Goal: Task Accomplishment & Management: Use online tool/utility

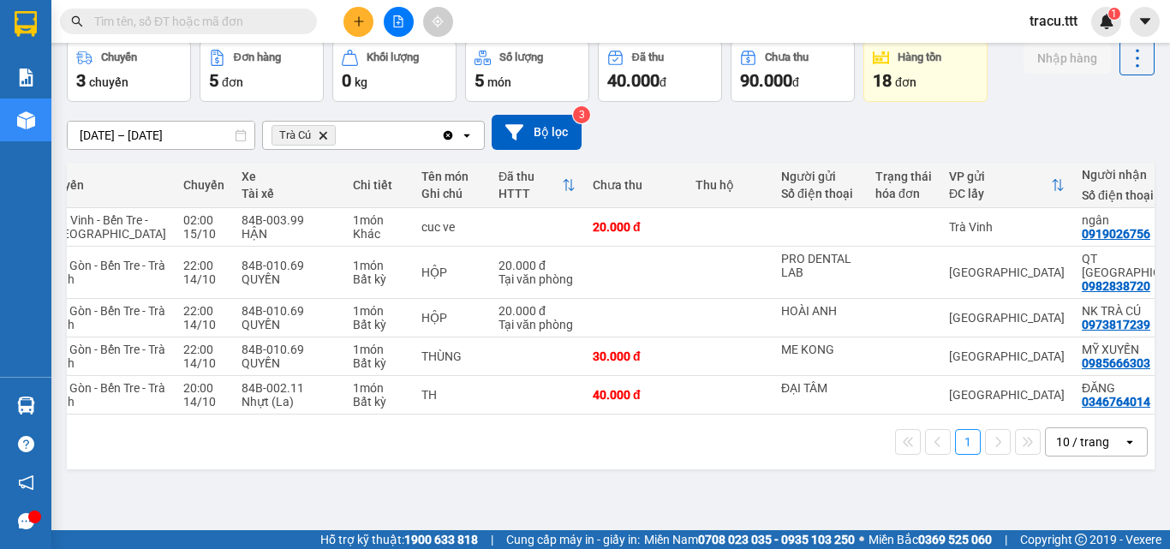
scroll to position [0, 172]
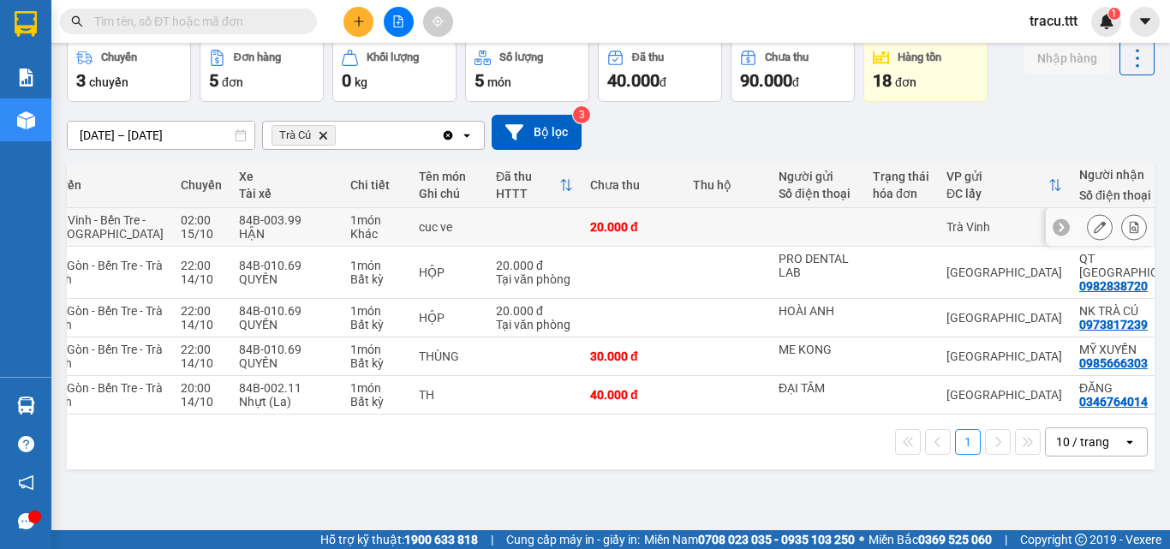
click at [805, 230] on td at bounding box center [817, 227] width 94 height 39
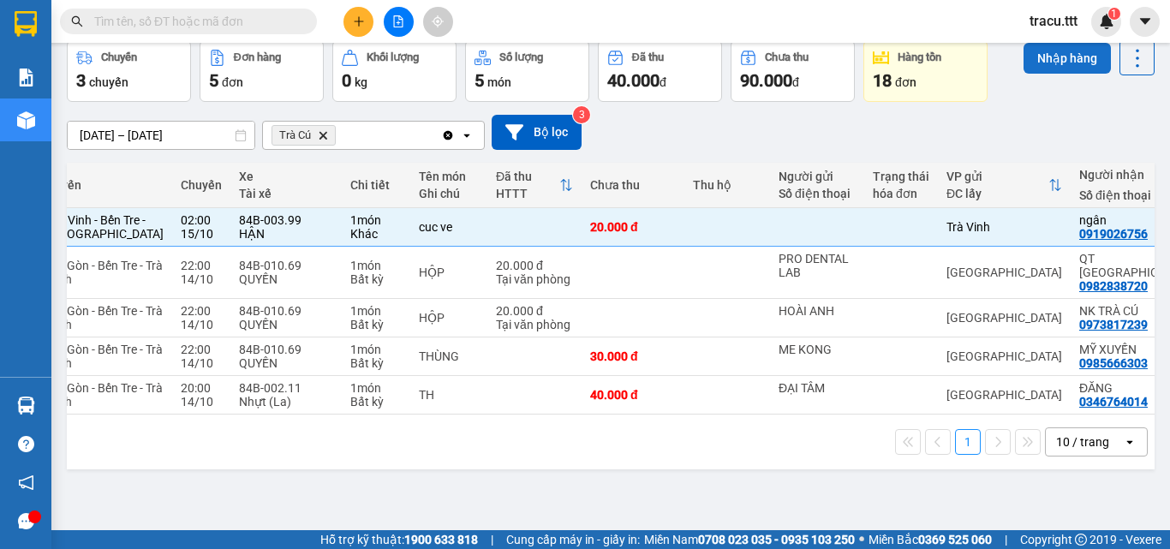
click at [1041, 51] on button "Nhập hàng" at bounding box center [1067, 58] width 87 height 31
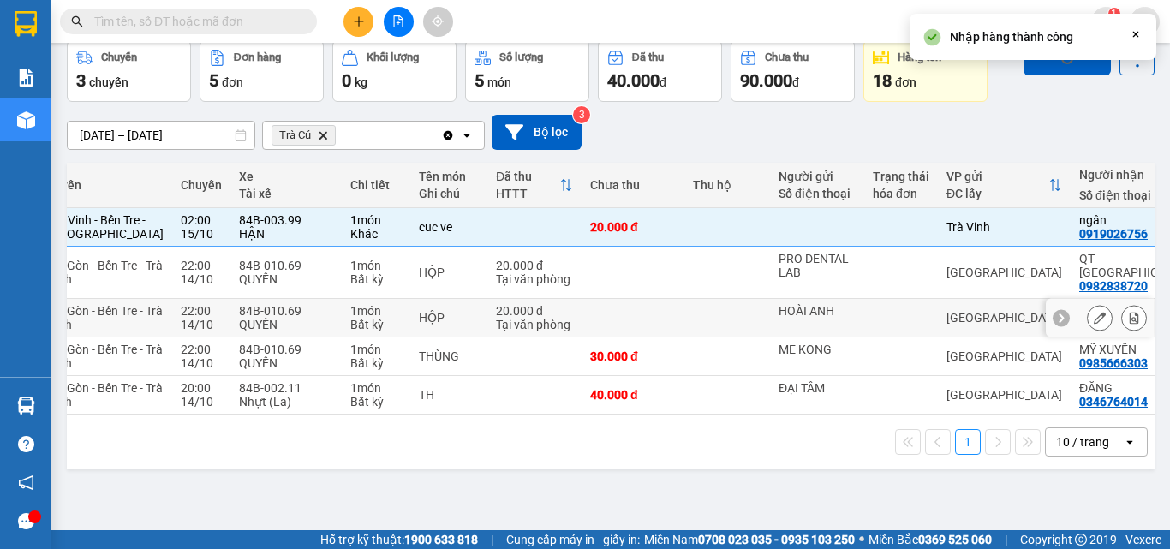
checkbox input "false"
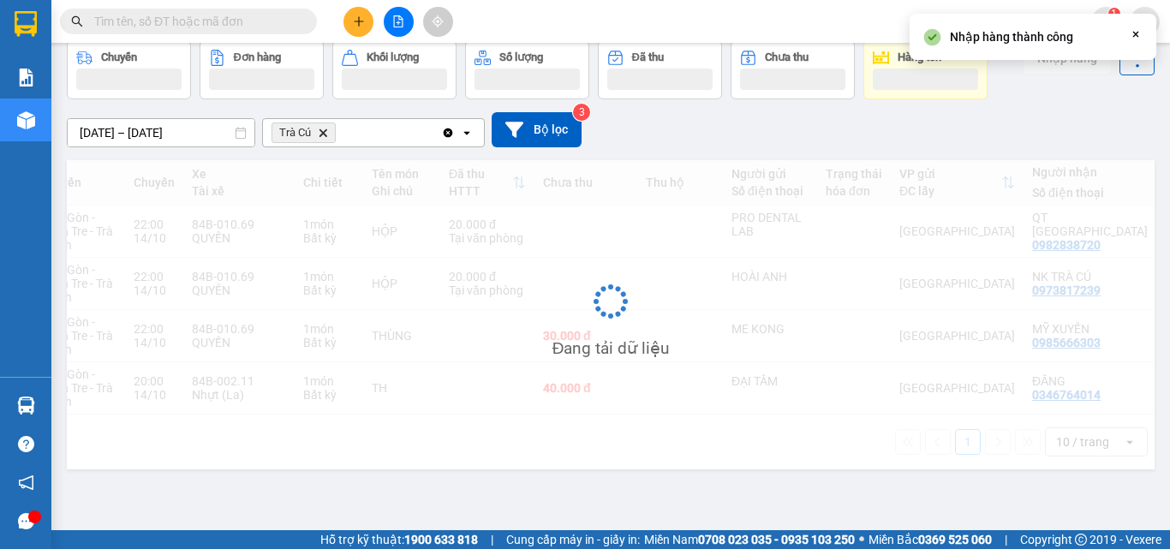
scroll to position [79, 0]
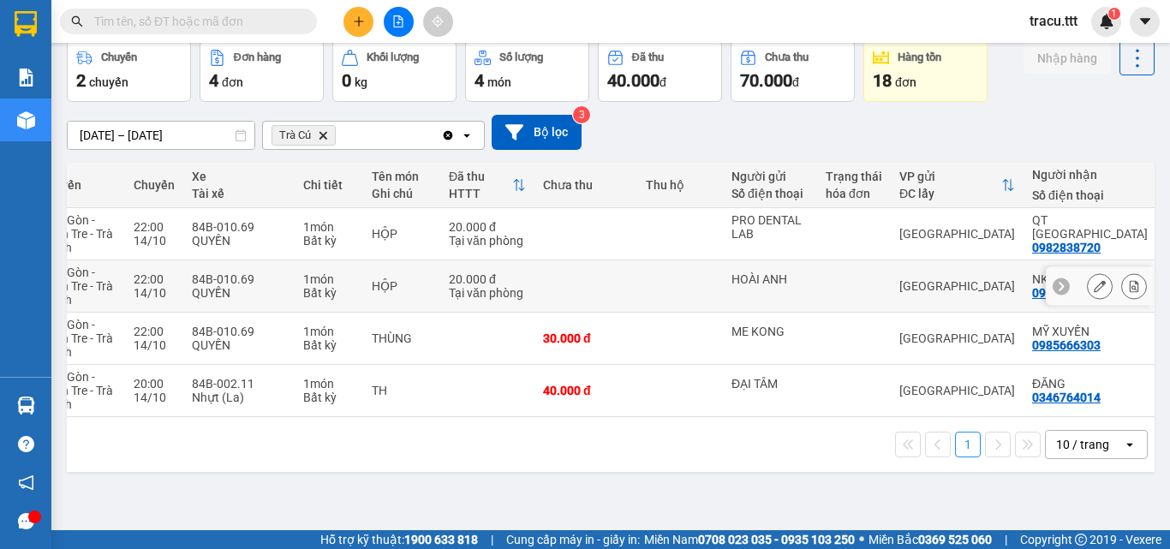
click at [654, 292] on td at bounding box center [680, 286] width 86 height 52
checkbox input "true"
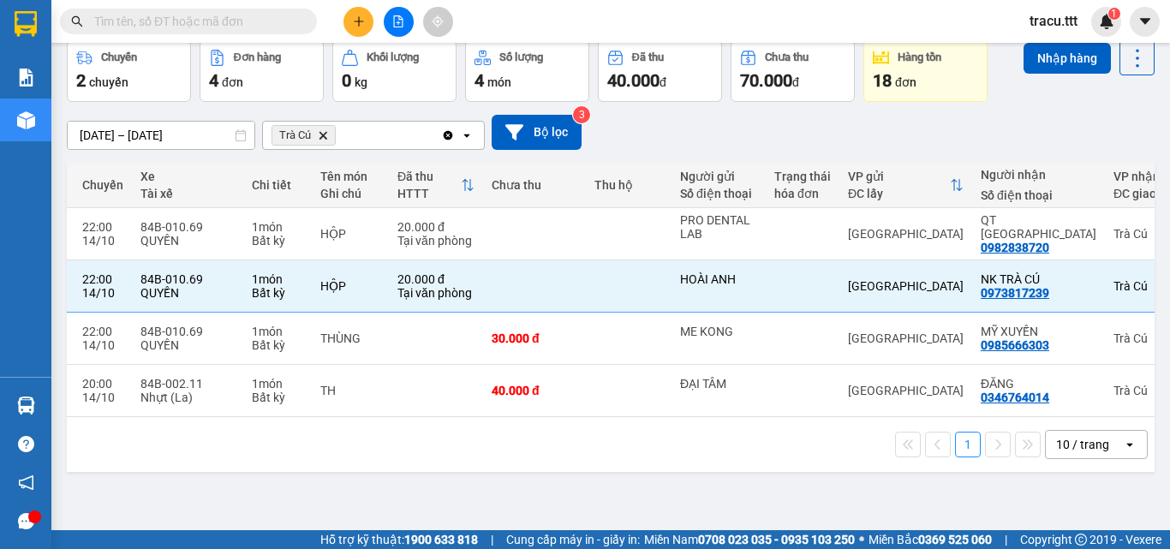
scroll to position [0, 231]
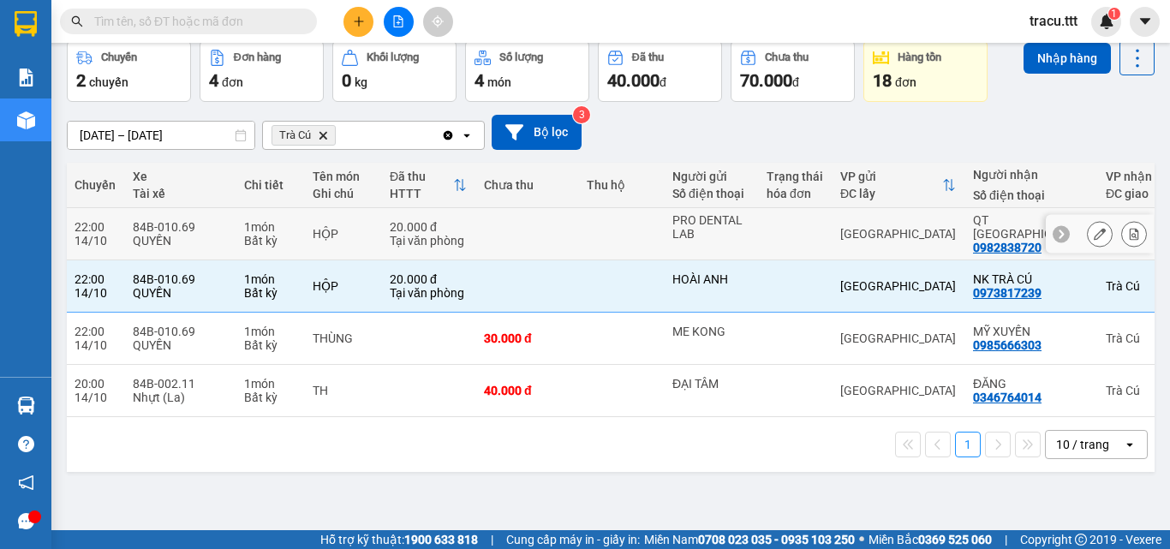
click at [544, 229] on td at bounding box center [527, 234] width 103 height 52
checkbox input "true"
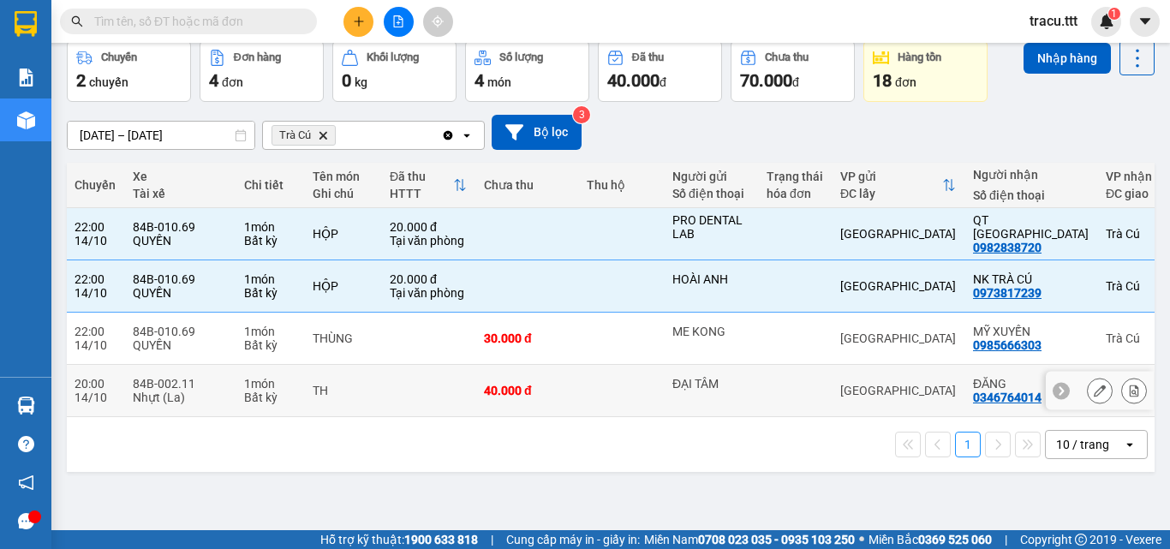
click at [570, 394] on td "40.000 đ" at bounding box center [527, 391] width 103 height 52
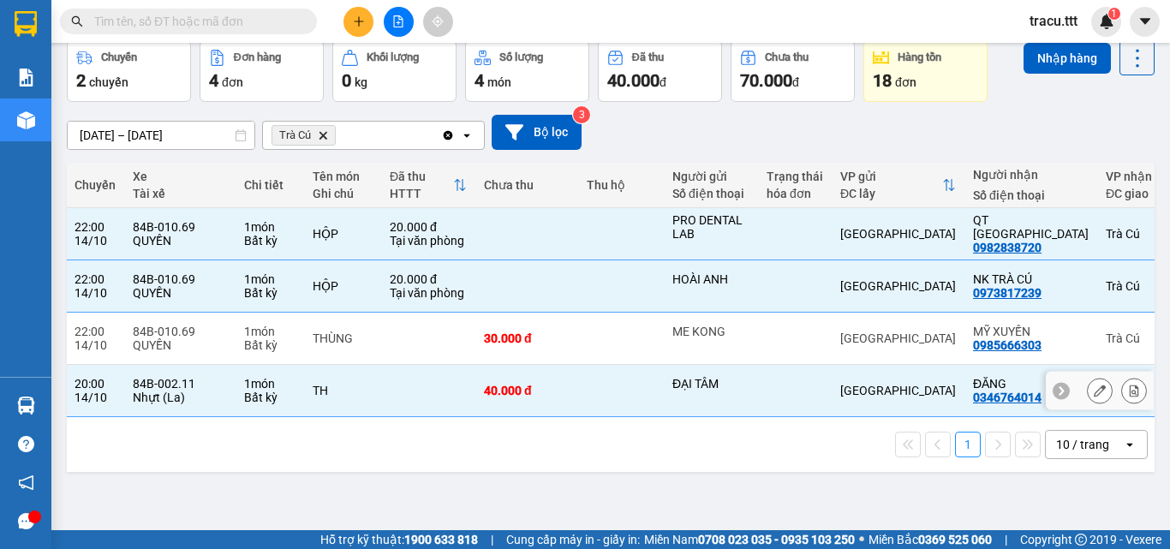
checkbox input "true"
click at [1042, 69] on button "Nhập hàng" at bounding box center [1067, 58] width 87 height 31
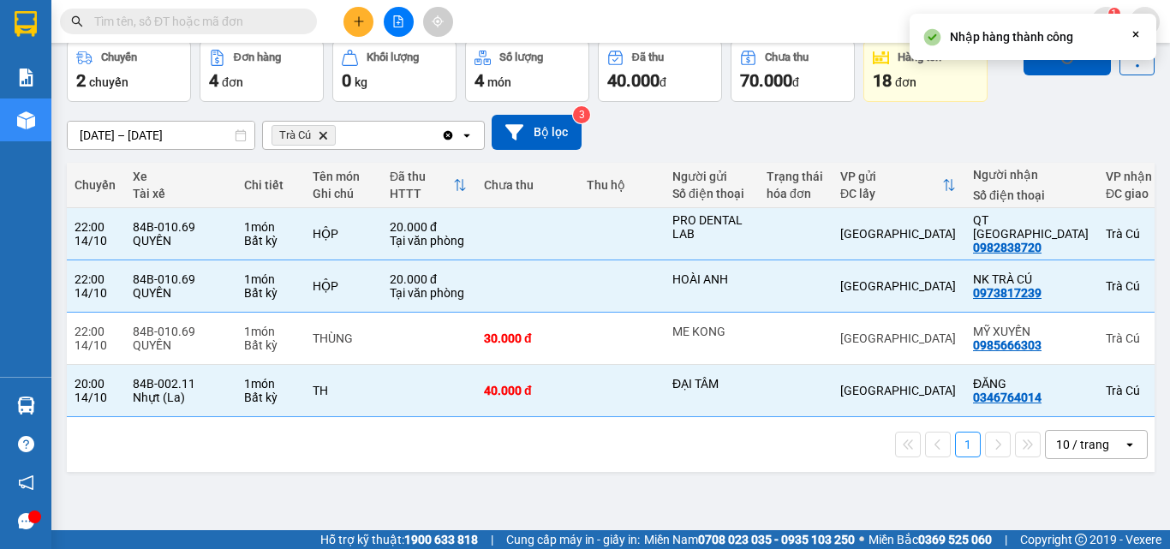
checkbox input "false"
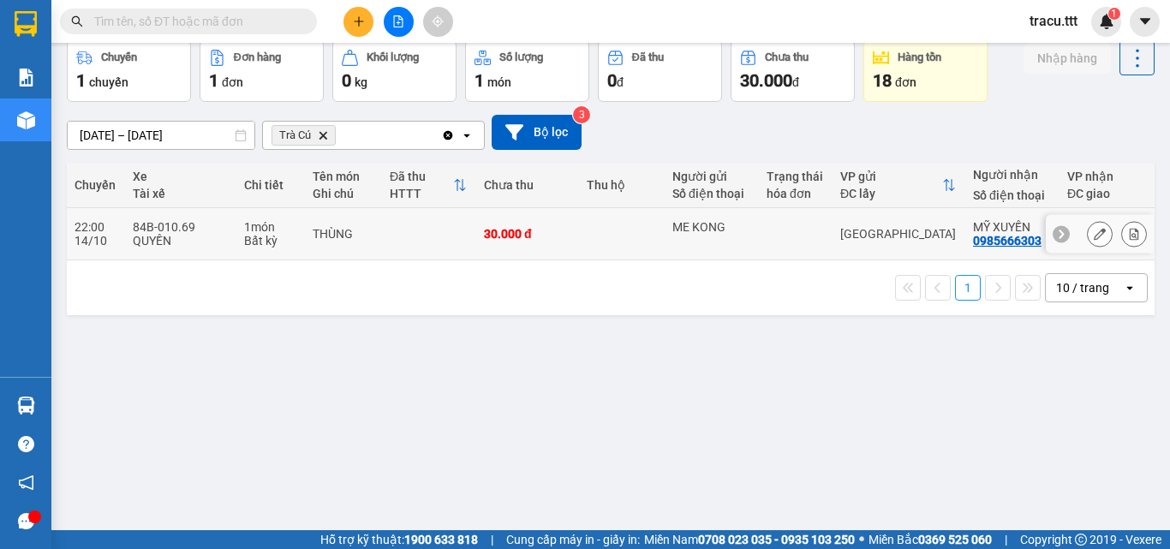
click at [469, 250] on td at bounding box center [428, 234] width 94 height 52
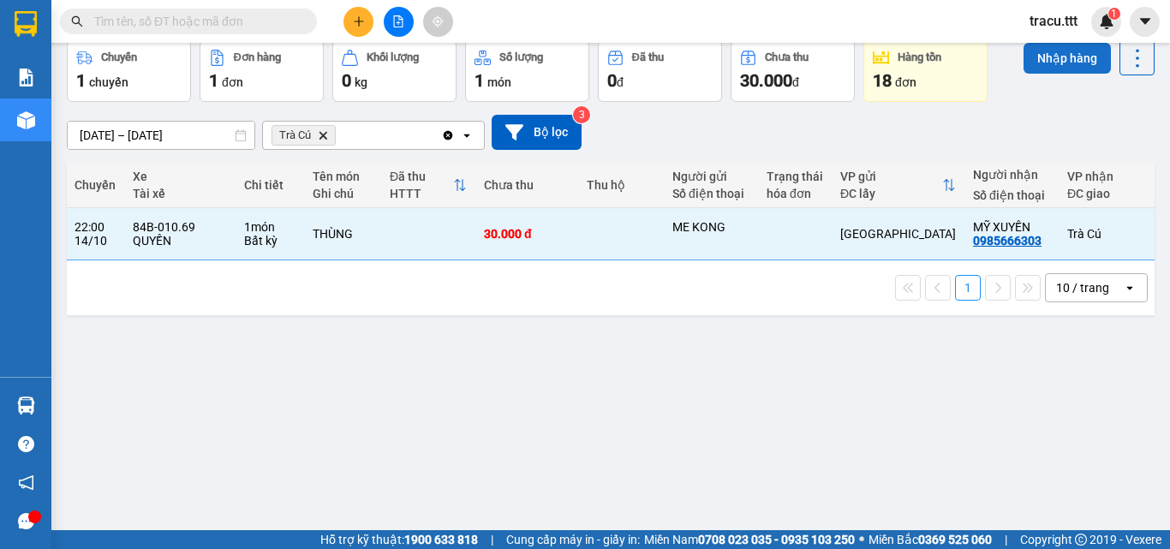
click at [1061, 58] on button "Nhập hàng" at bounding box center [1067, 58] width 87 height 31
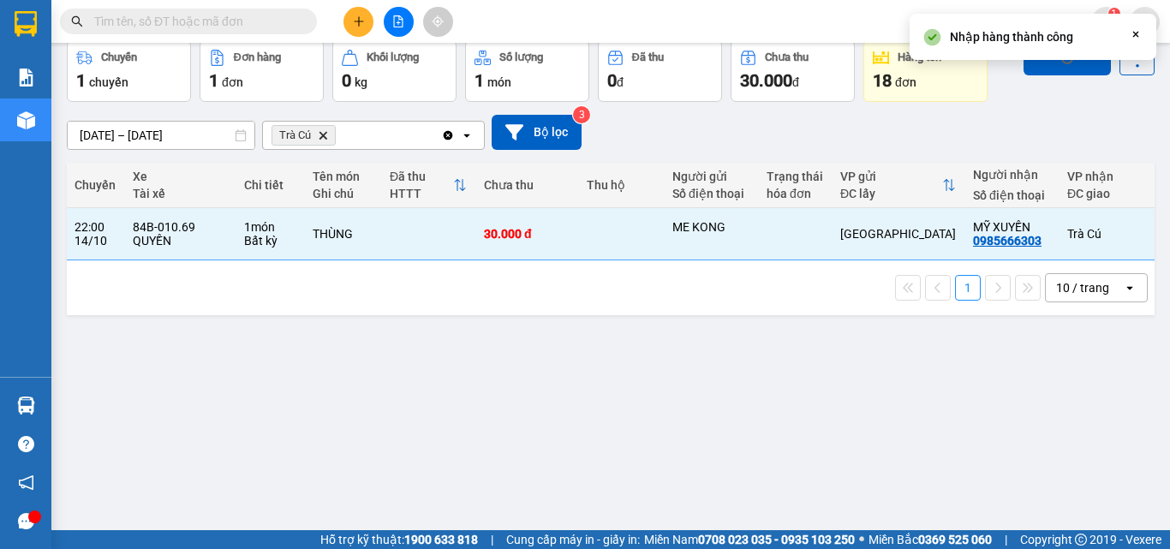
checkbox input "false"
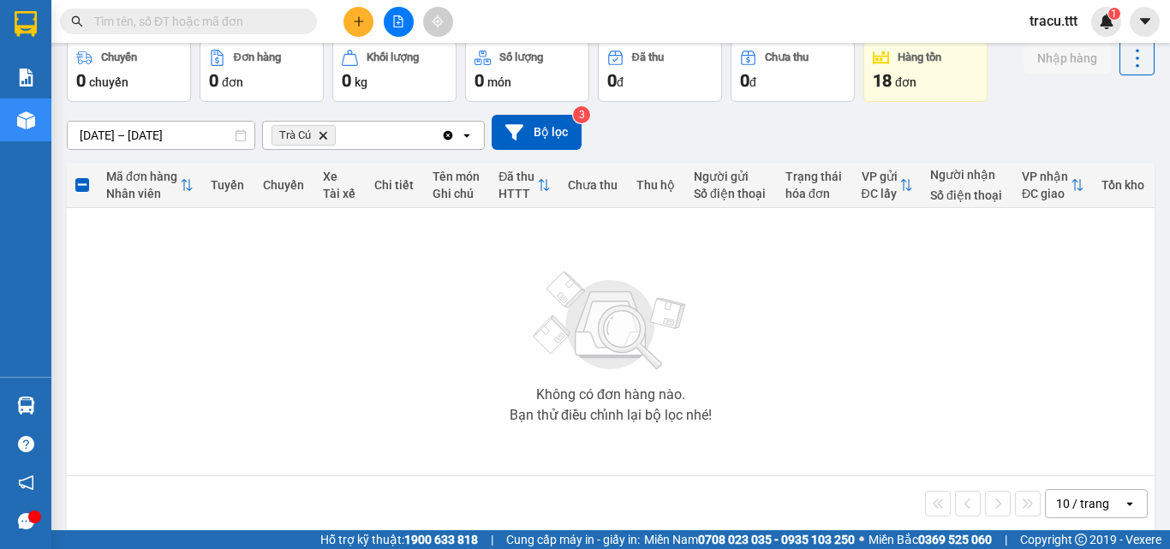
scroll to position [0, 0]
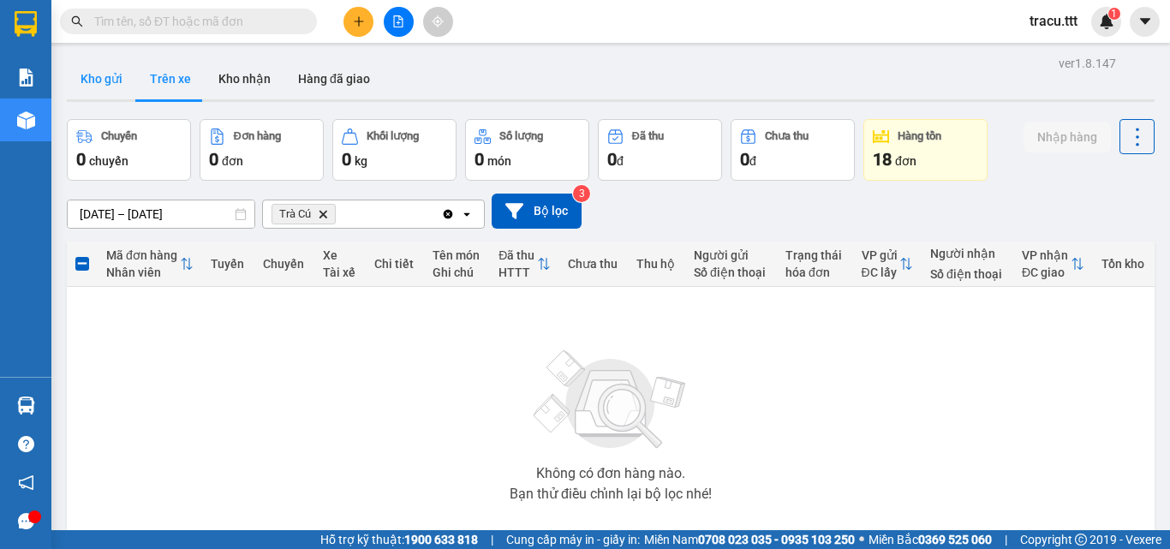
click at [121, 86] on button "Kho gửi" at bounding box center [101, 78] width 69 height 41
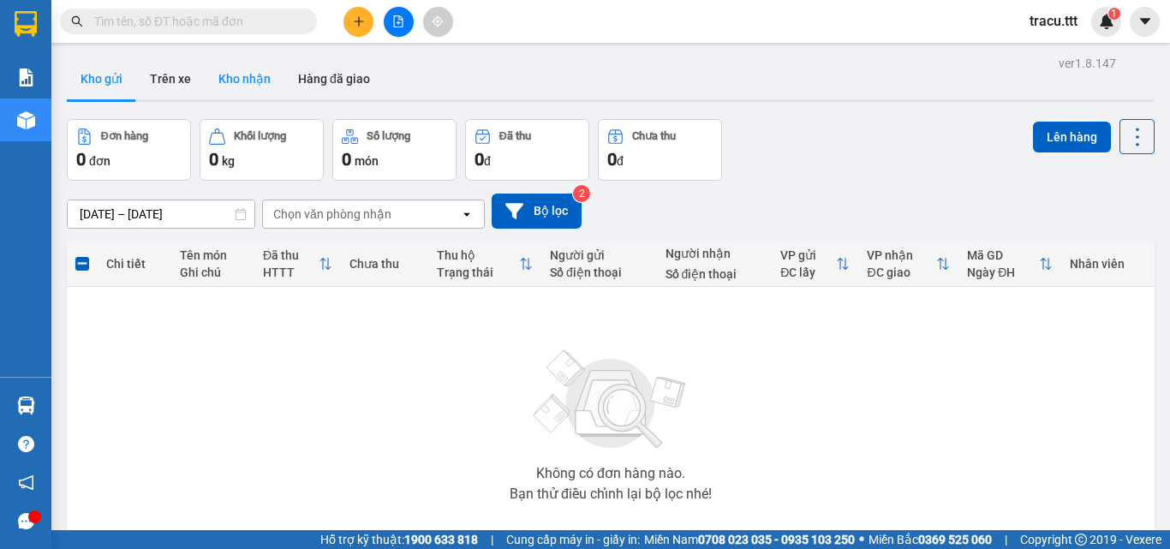
click at [248, 84] on button "Kho nhận" at bounding box center [245, 78] width 80 height 41
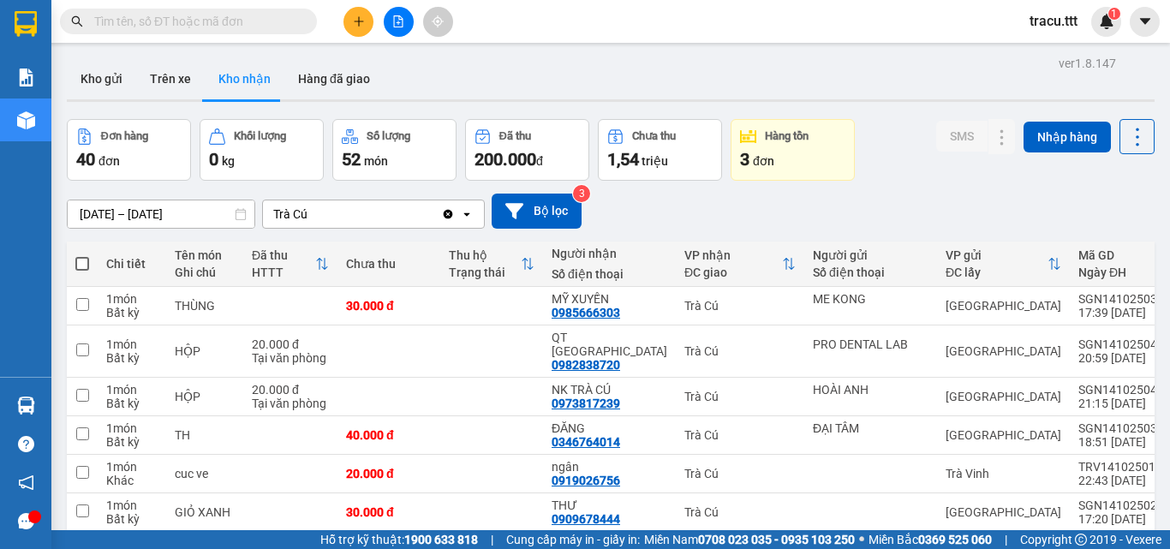
click at [242, 27] on input "text" at bounding box center [195, 21] width 202 height 19
type input "d"
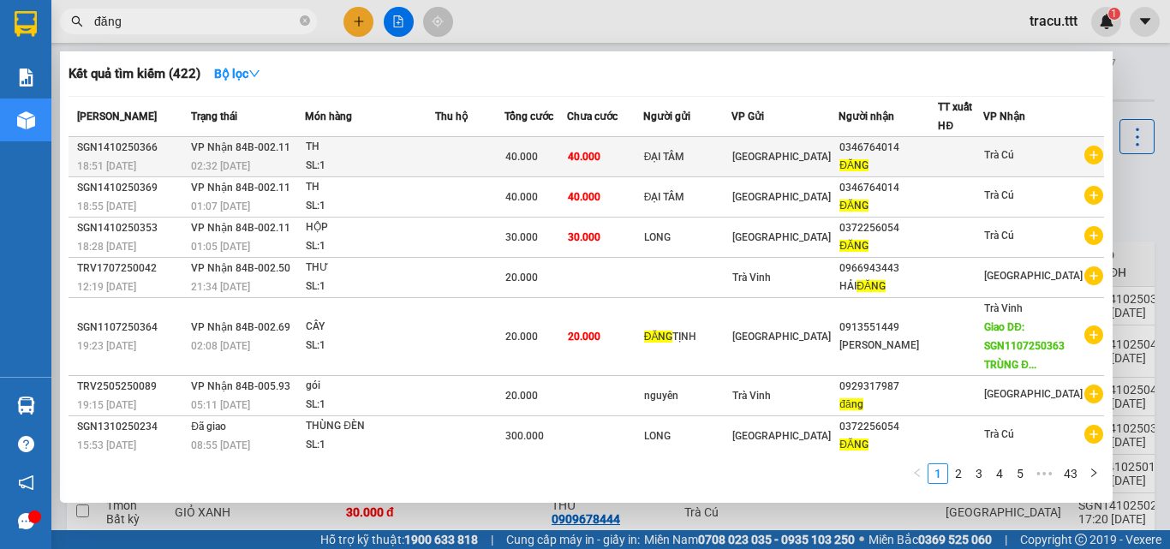
type input "đăng"
click at [304, 160] on div "02:32 [DATE]" at bounding box center [247, 166] width 113 height 19
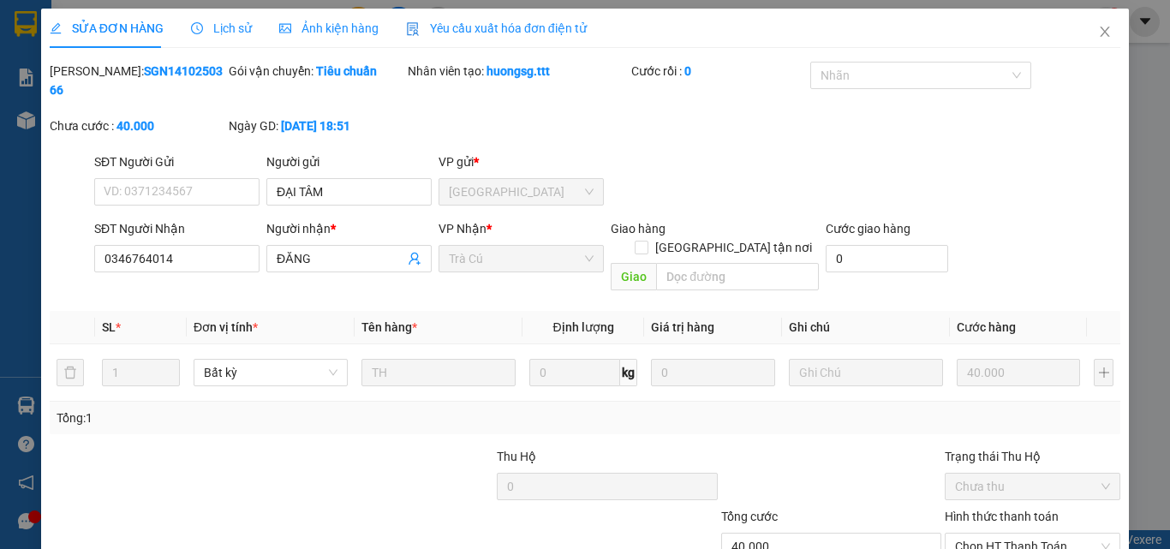
click at [222, 31] on span "Lịch sử" at bounding box center [221, 28] width 61 height 14
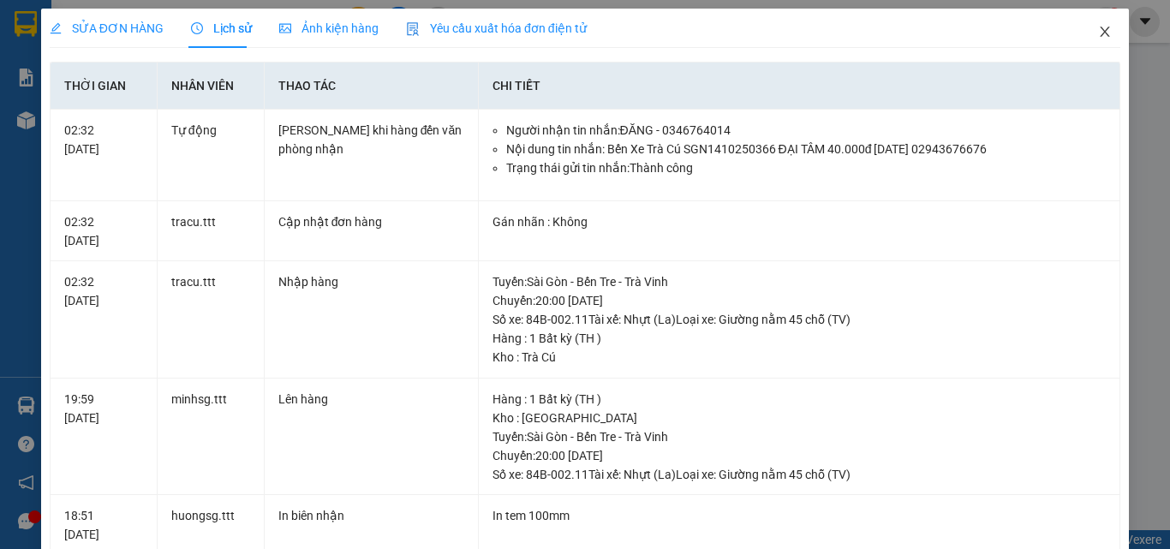
click at [1101, 37] on icon "close" at bounding box center [1105, 32] width 9 height 10
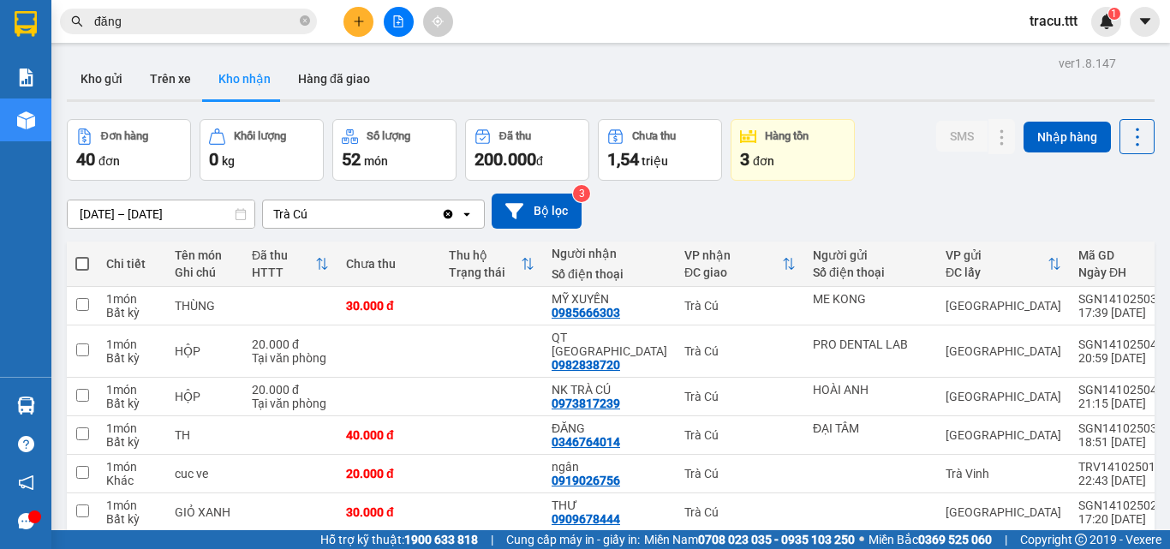
click at [221, 7] on div "Kết quả tìm kiếm ( 422 ) Bộ lọc Mã ĐH Trạng thái Món hàng Thu hộ Tổng cước Chưa…" at bounding box center [167, 22] width 334 height 30
click at [235, 13] on input "đăng" at bounding box center [195, 21] width 202 height 19
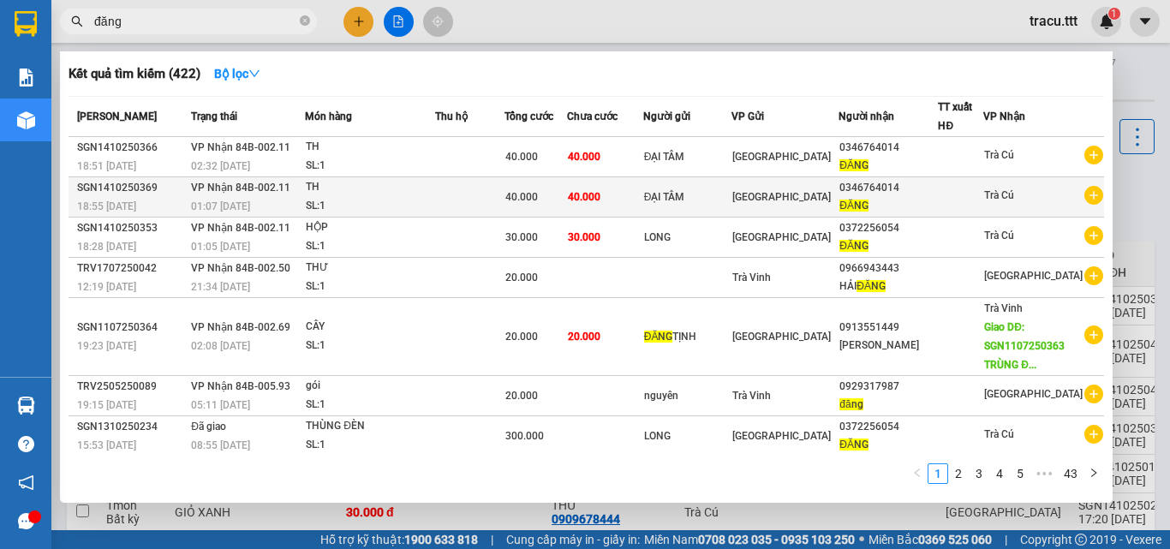
click at [776, 191] on span "[GEOGRAPHIC_DATA]" at bounding box center [782, 197] width 99 height 12
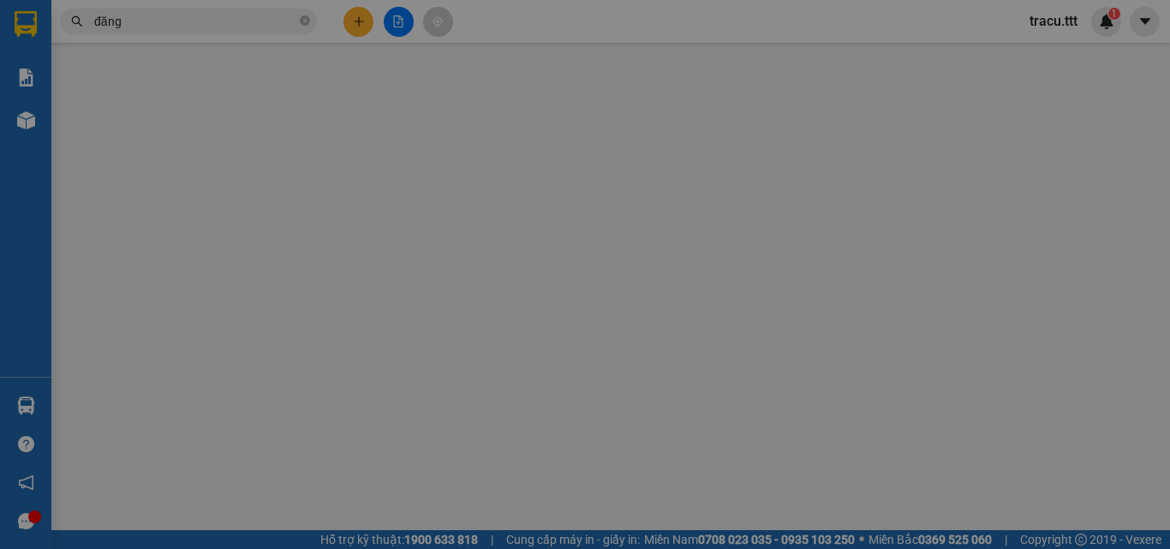
type input "ĐẠI TÂM"
type input "0346764014"
type input "ĐĂNG"
type input "40.000"
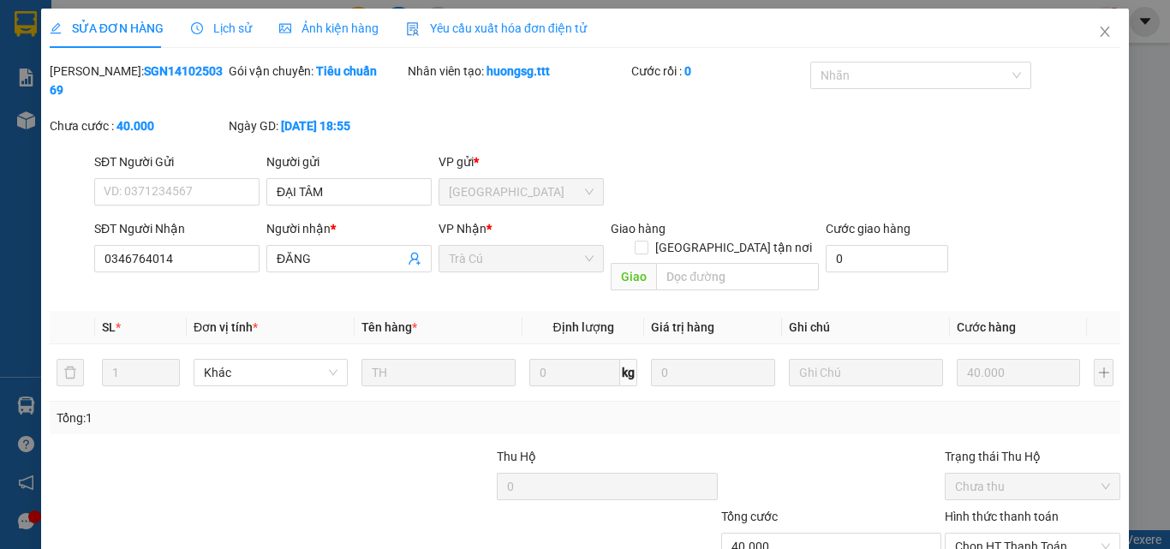
click at [231, 40] on div "Lịch sử" at bounding box center [221, 28] width 61 height 39
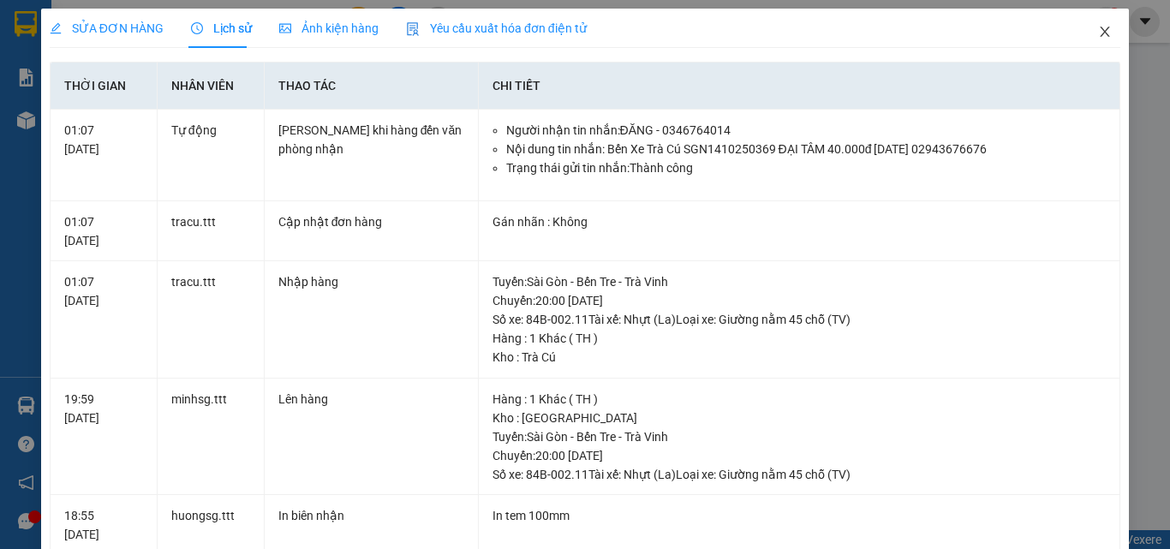
click at [1098, 39] on icon "close" at bounding box center [1105, 32] width 14 height 14
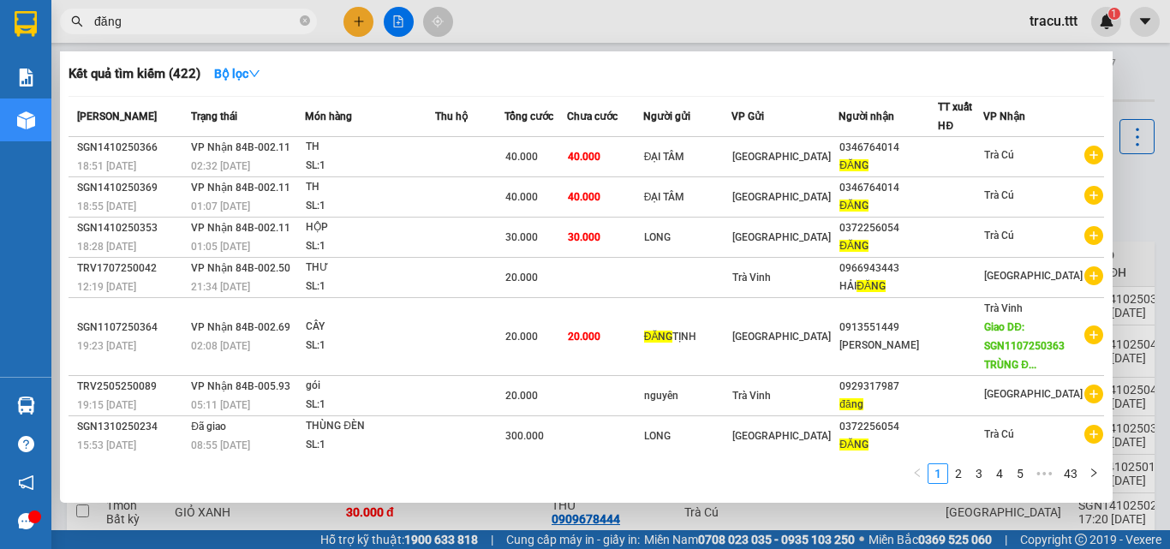
click at [195, 28] on input "đăng" at bounding box center [195, 21] width 202 height 19
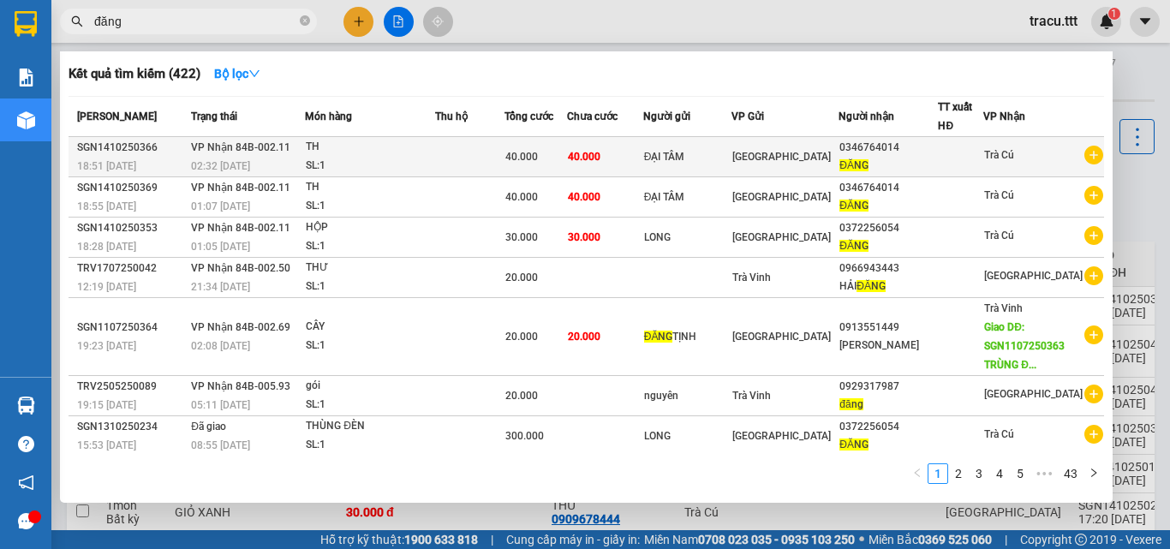
click at [680, 145] on td "ĐẠI TÂM" at bounding box center [687, 157] width 89 height 40
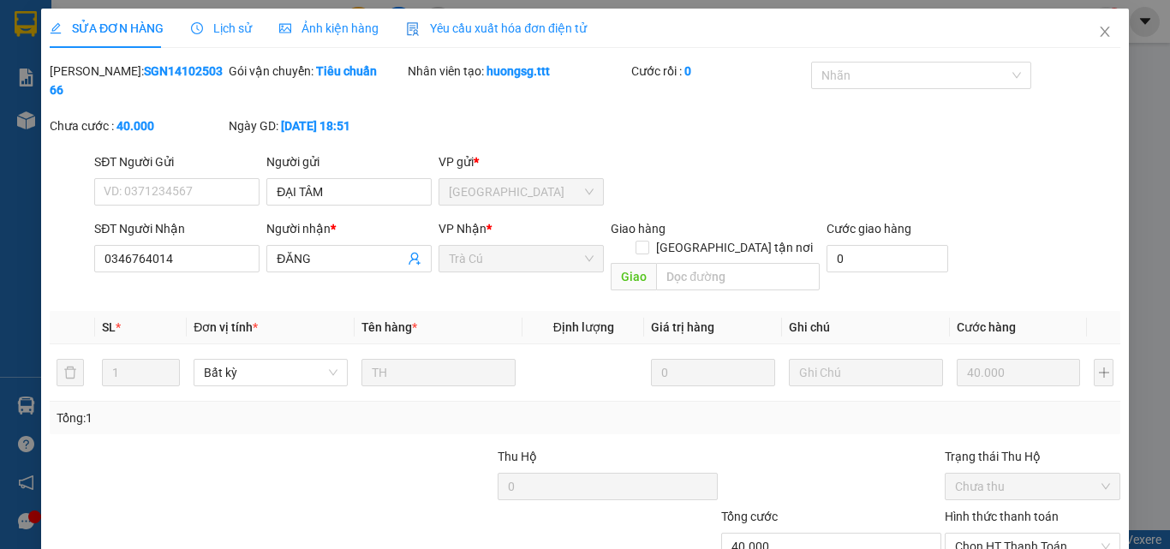
type input "ĐẠI TÂM"
type input "0346764014"
type input "ĐĂNG"
type input "40.000"
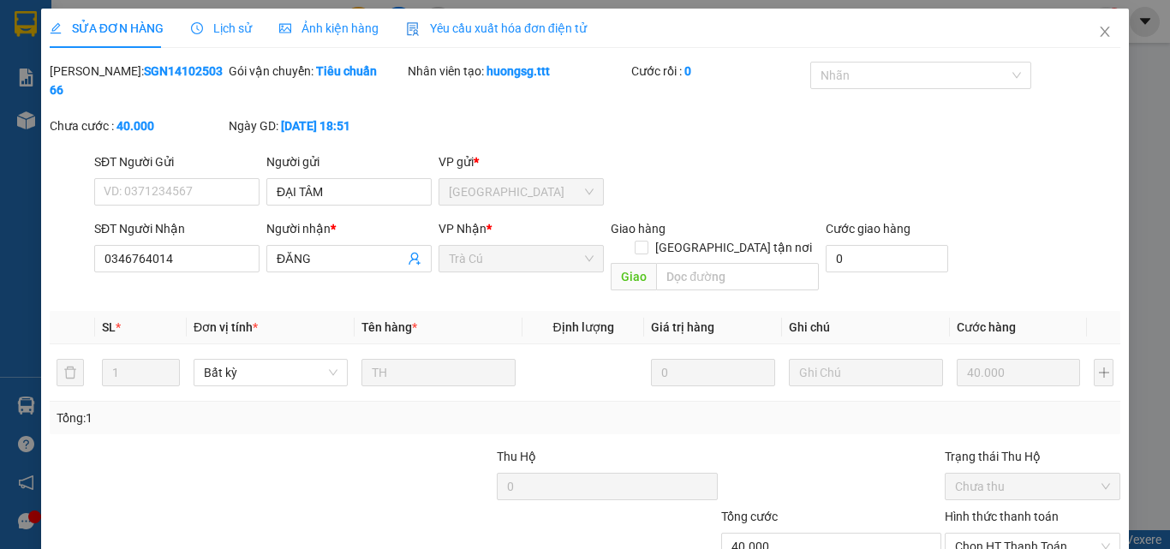
click at [230, 39] on div "Lịch sử" at bounding box center [221, 28] width 61 height 39
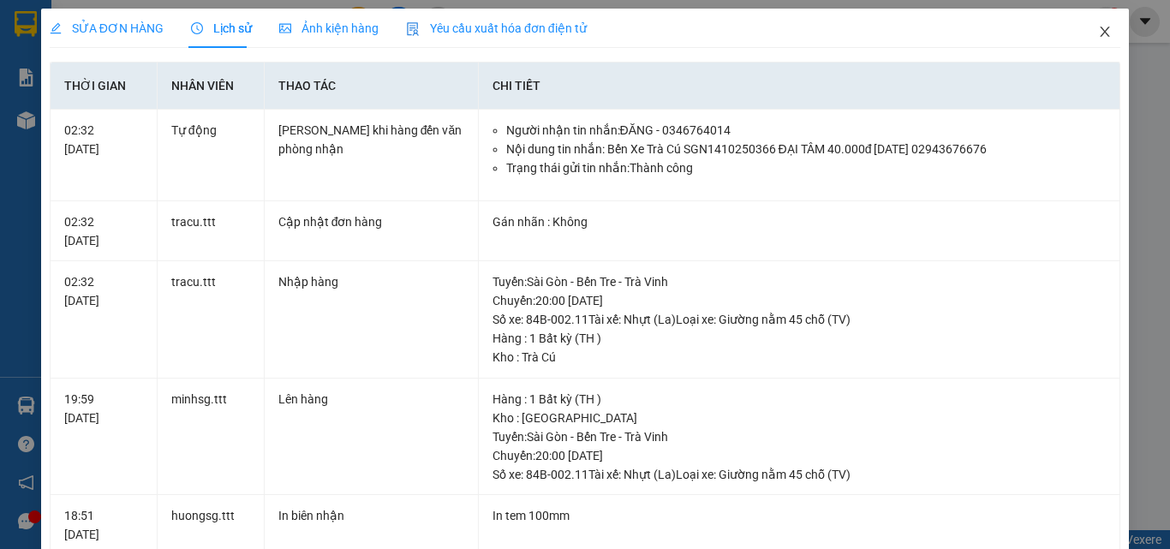
click at [1098, 27] on icon "close" at bounding box center [1105, 32] width 14 height 14
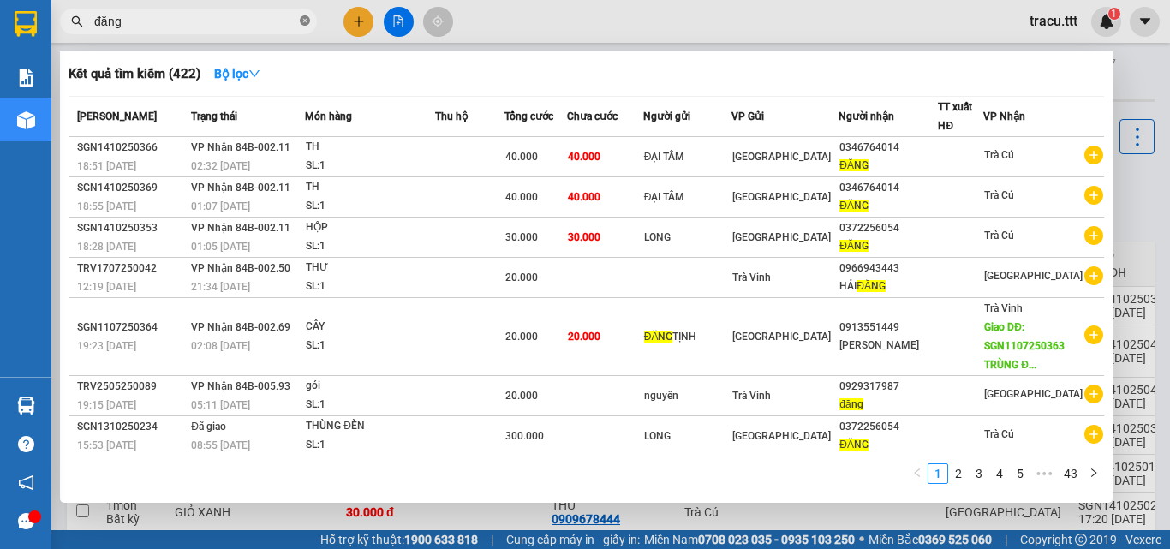
click at [308, 25] on icon "close-circle" at bounding box center [305, 20] width 10 height 10
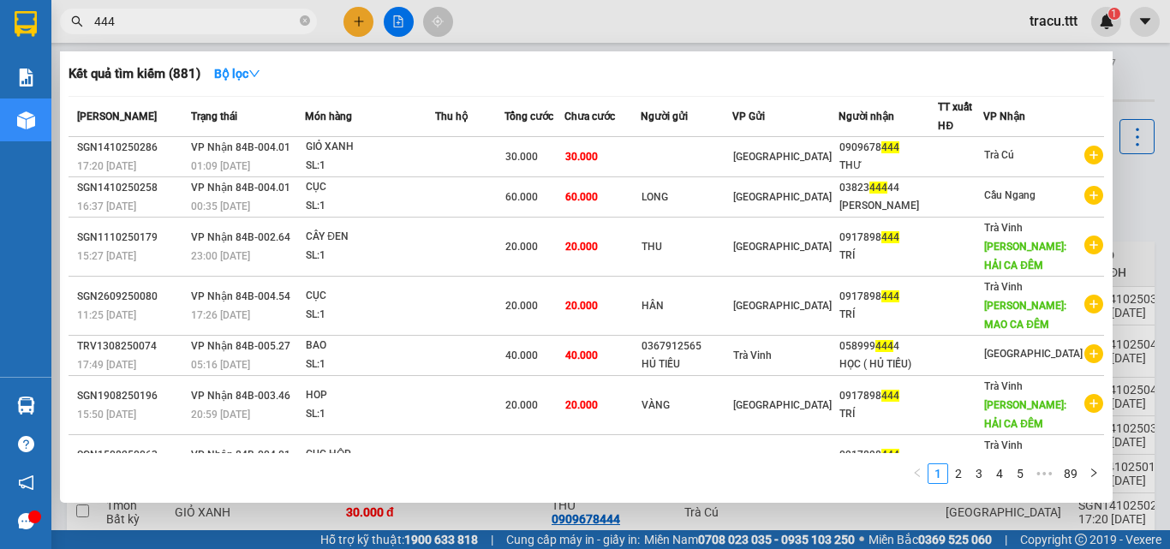
type input "444"
click at [296, 20] on span "444" at bounding box center [188, 22] width 257 height 26
click at [301, 20] on icon "close-circle" at bounding box center [305, 20] width 10 height 10
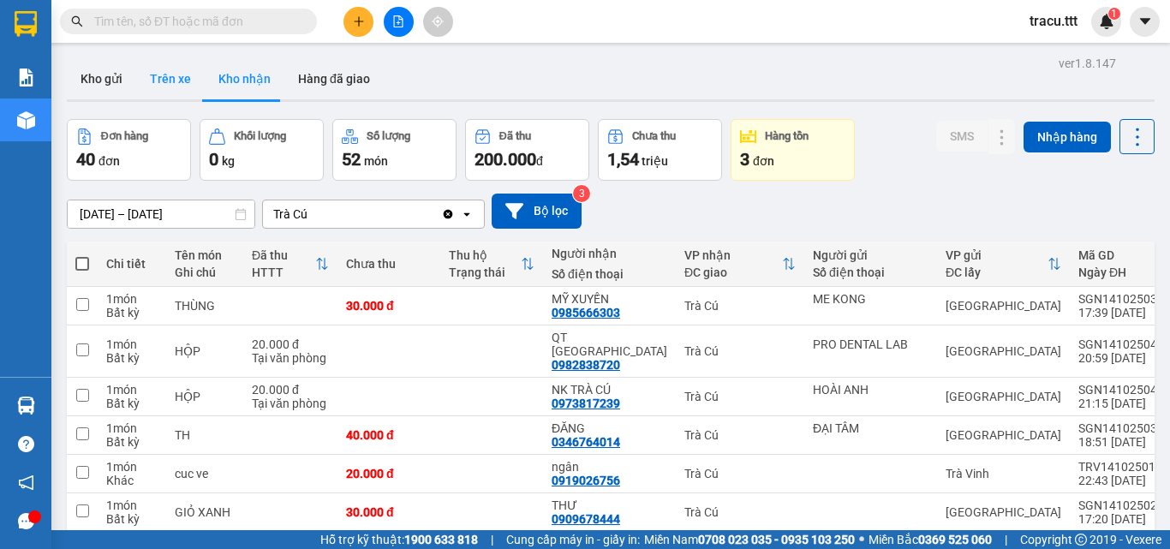
click at [176, 93] on button "Trên xe" at bounding box center [170, 78] width 69 height 41
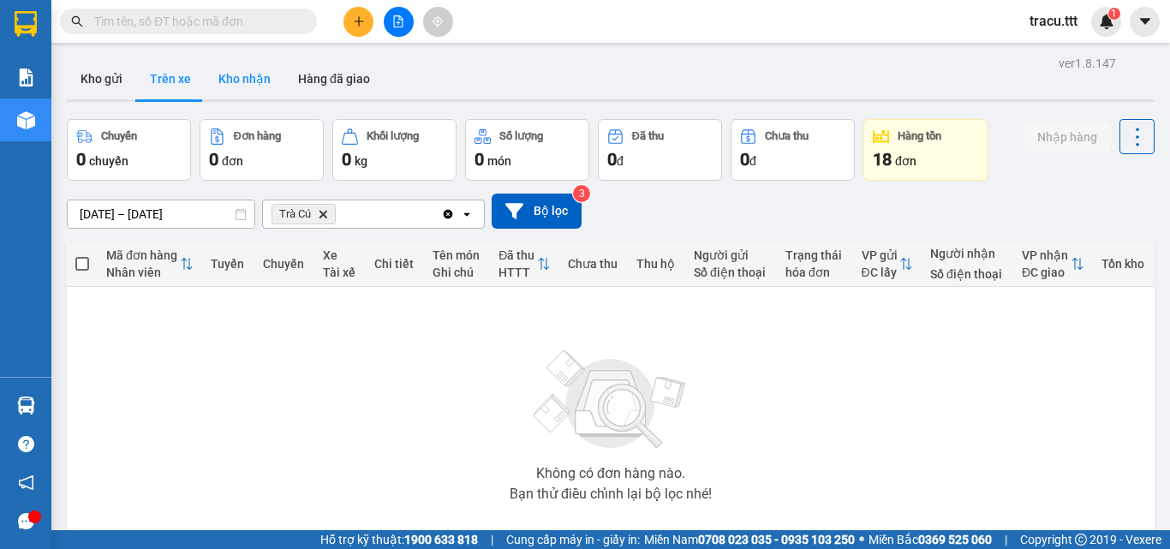
click at [242, 90] on button "Kho nhận" at bounding box center [245, 78] width 80 height 41
